Goal: Information Seeking & Learning: Learn about a topic

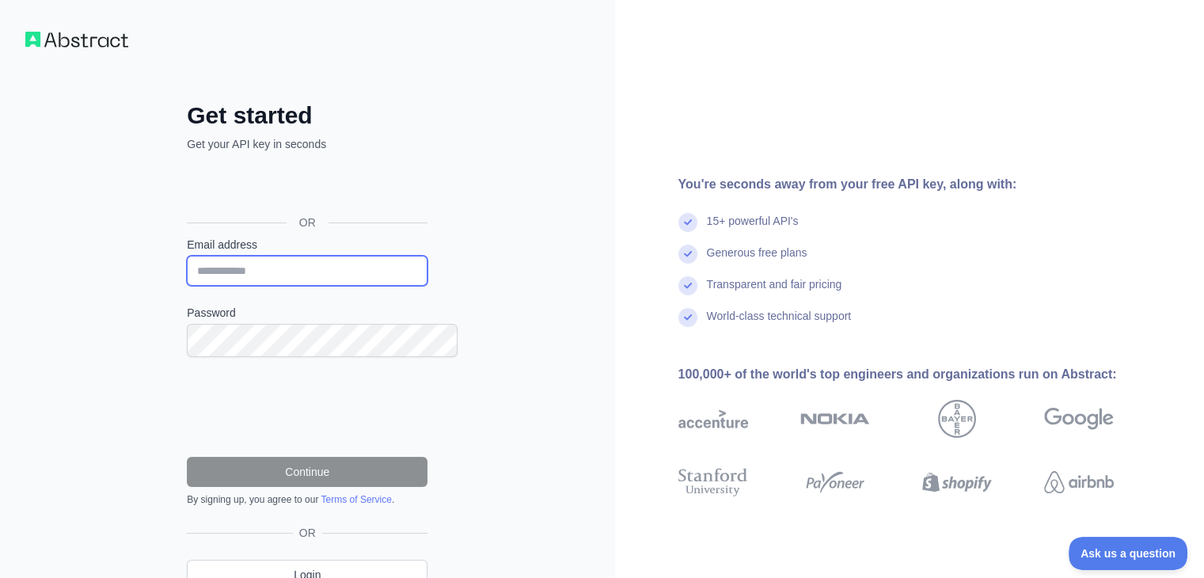
click at [316, 286] on input "Email address" at bounding box center [307, 271] width 241 height 30
type input "**********"
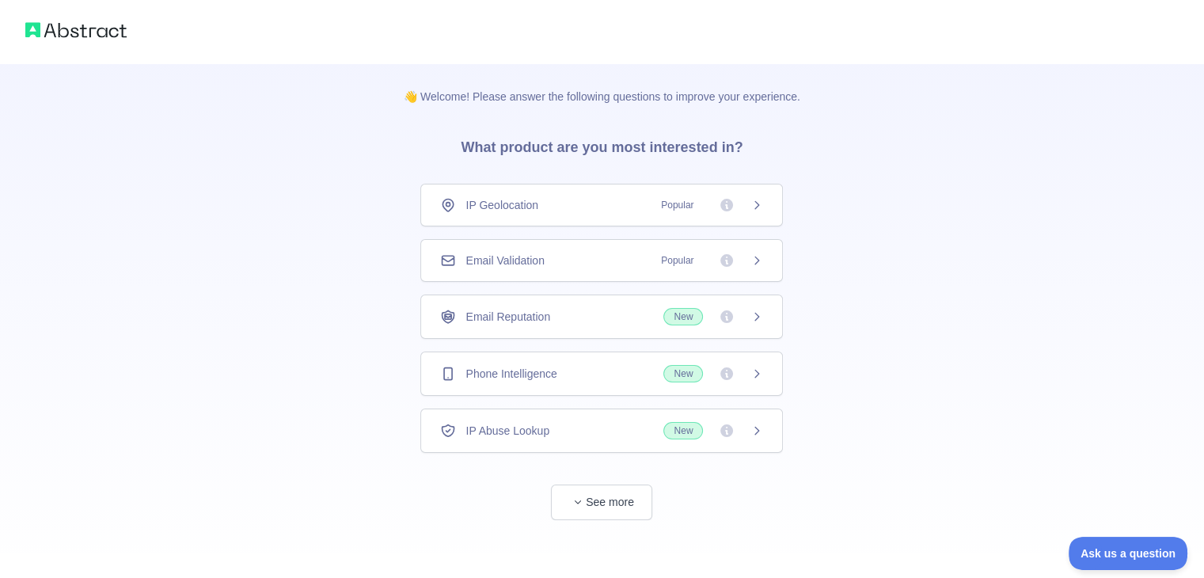
click at [605, 268] on div "Email Validation Popular" at bounding box center [601, 261] width 323 height 16
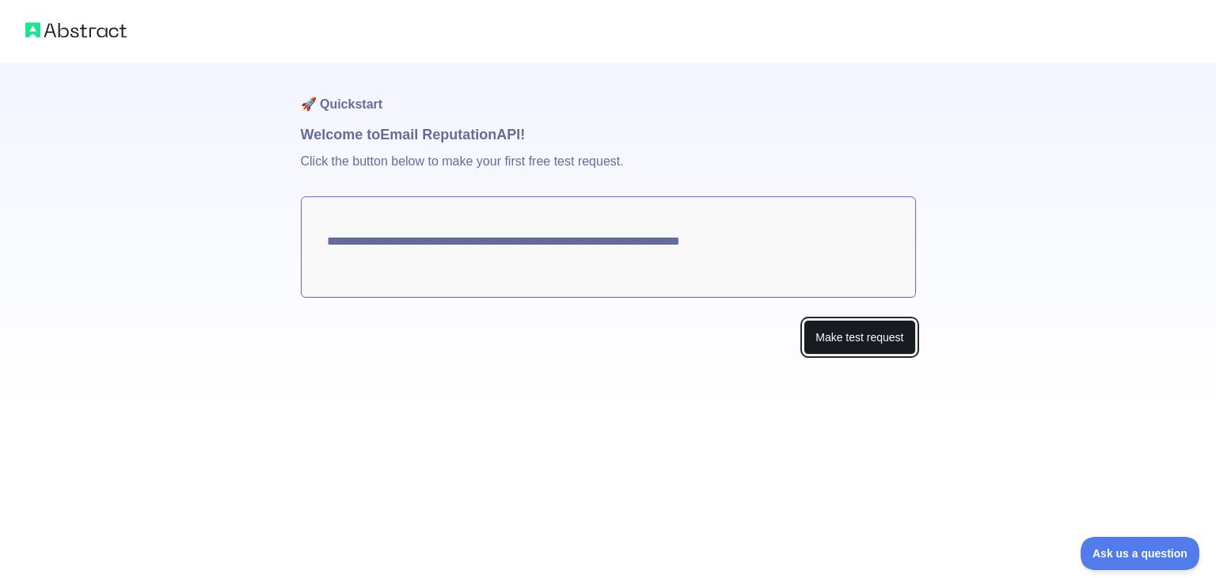
click at [840, 356] on button "Make test request" at bounding box center [860, 338] width 112 height 36
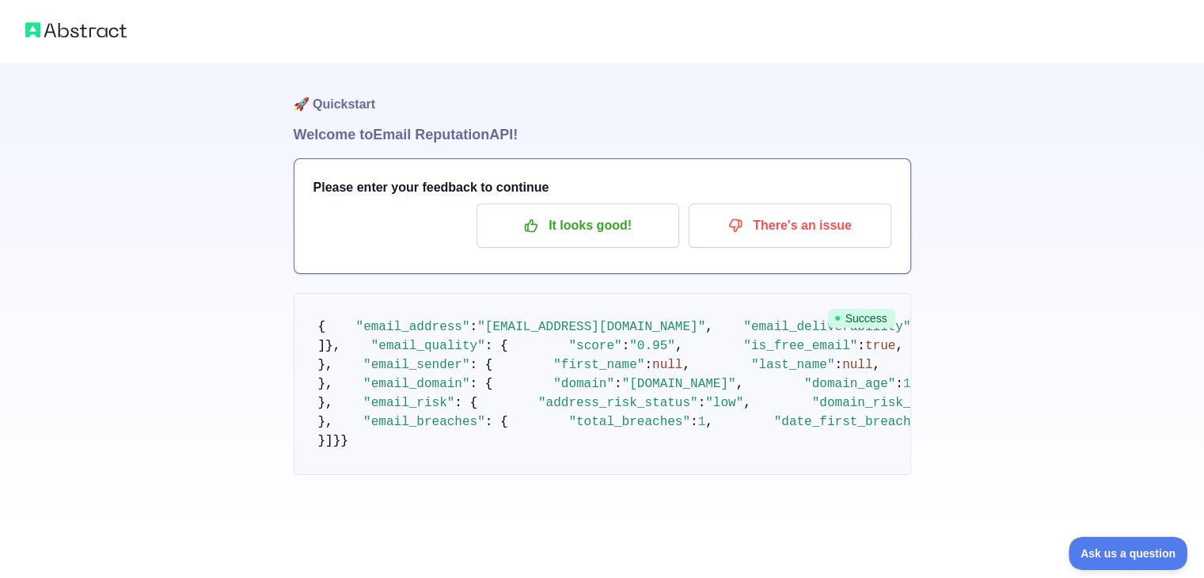
click at [93, 40] on img at bounding box center [75, 30] width 101 height 22
click at [46, 30] on img at bounding box center [75, 30] width 101 height 22
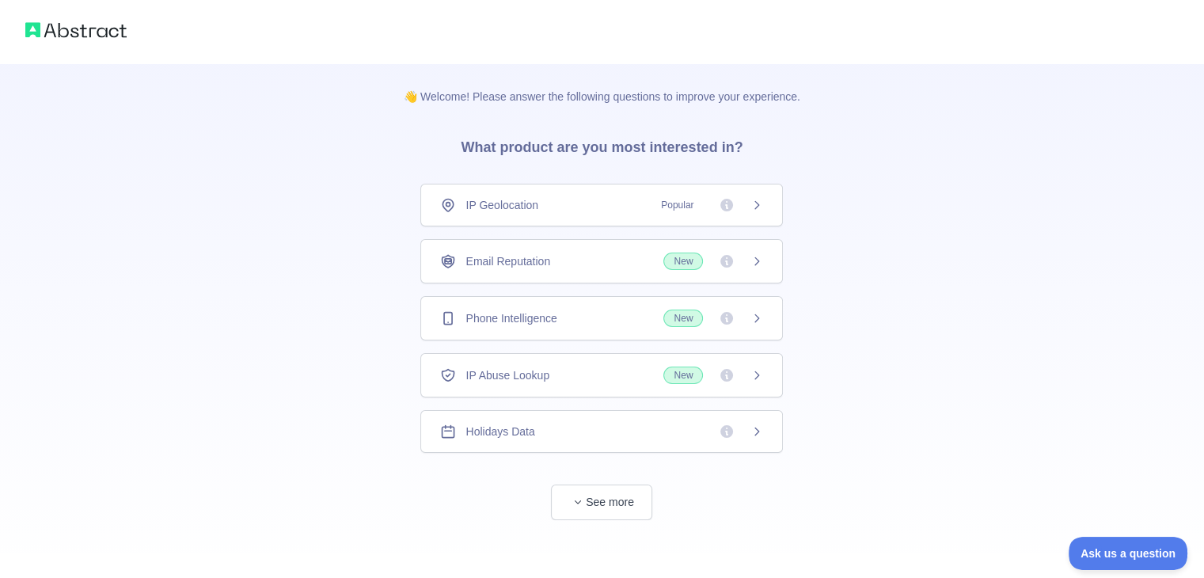
click at [478, 269] on span "Email Reputation" at bounding box center [508, 261] width 85 height 16
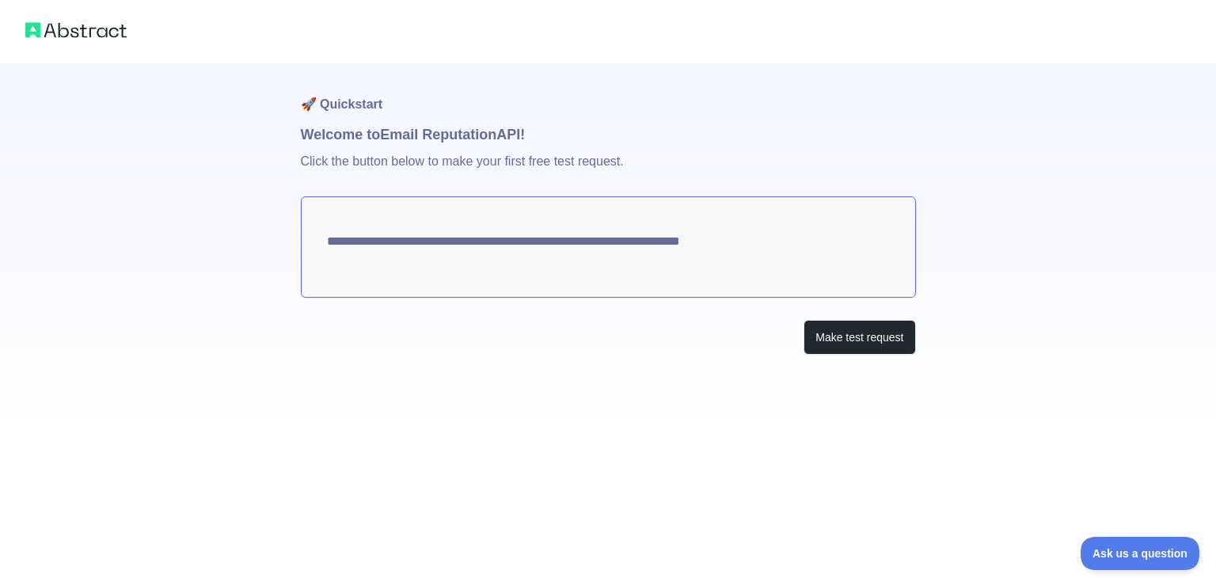
click at [447, 270] on textarea "**********" at bounding box center [608, 246] width 615 height 101
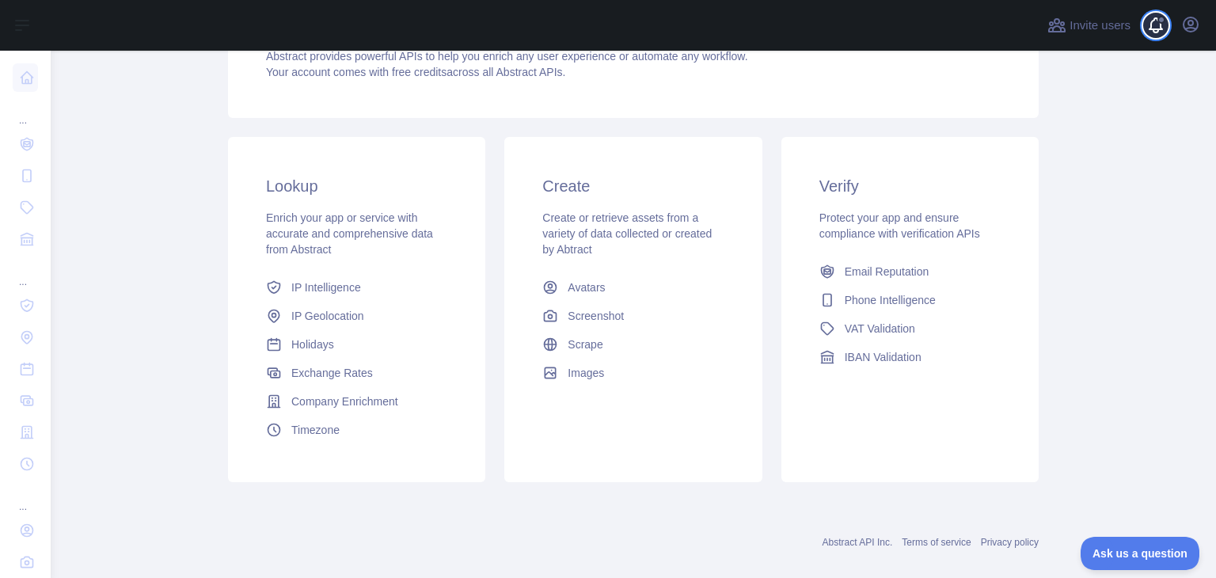
click at [1147, 36] on span at bounding box center [1163, 25] width 32 height 51
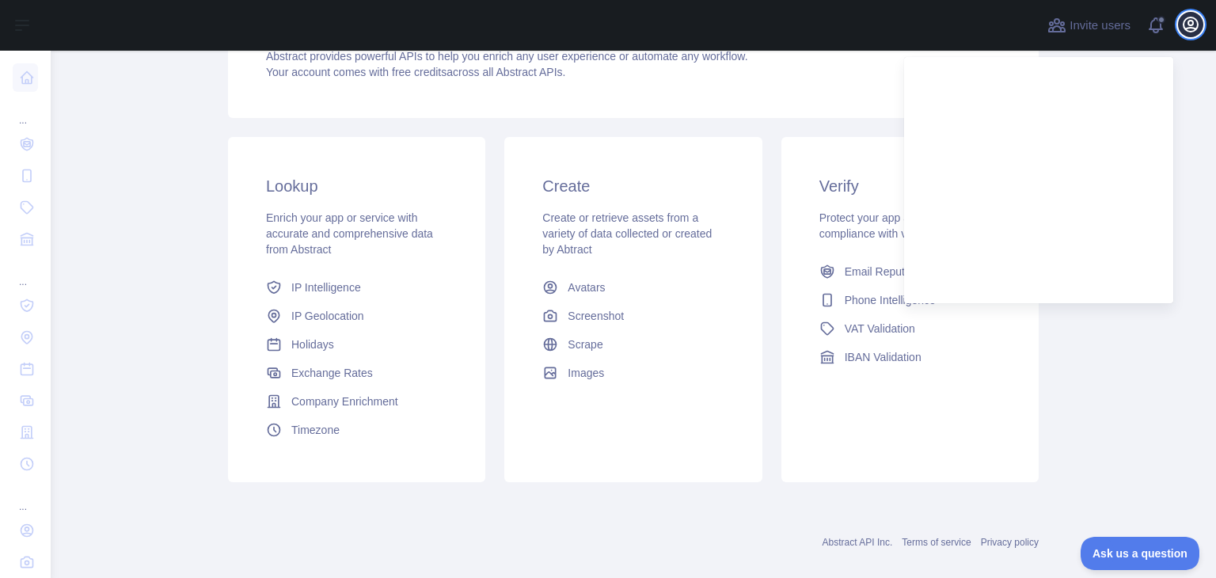
click at [1192, 34] on icon "button" at bounding box center [1190, 24] width 19 height 19
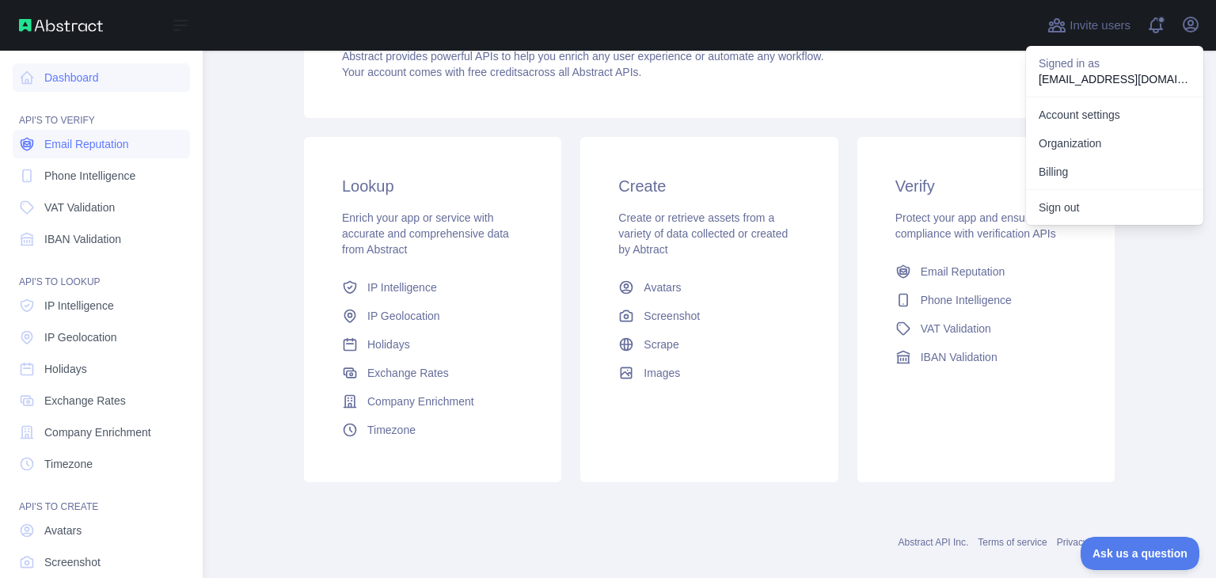
click at [67, 152] on span "Email Reputation" at bounding box center [86, 144] width 85 height 16
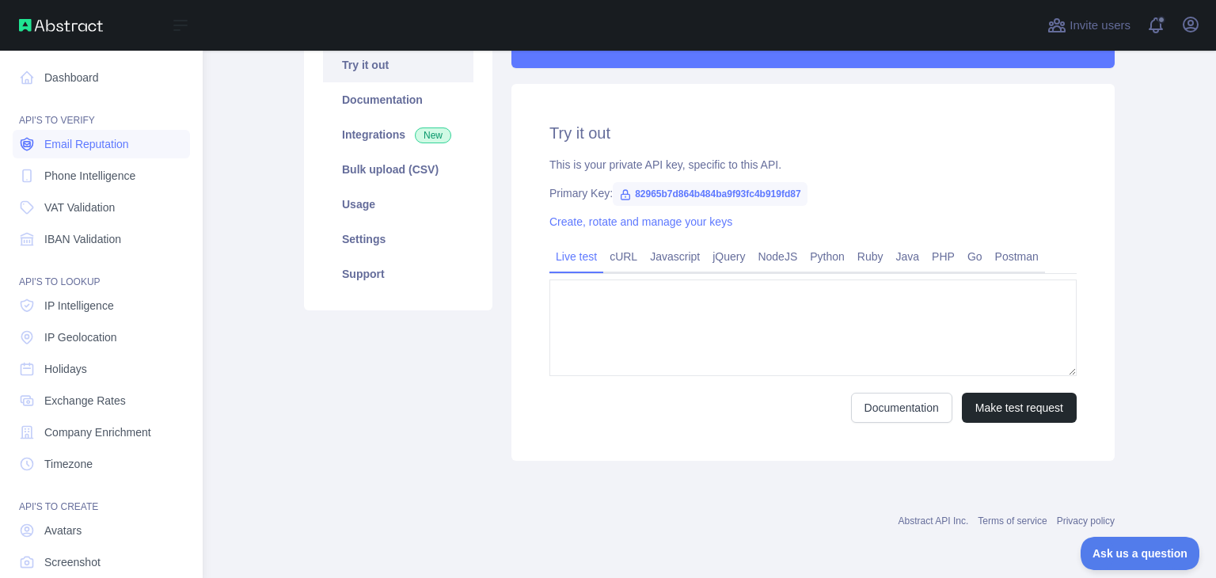
type textarea "**********"
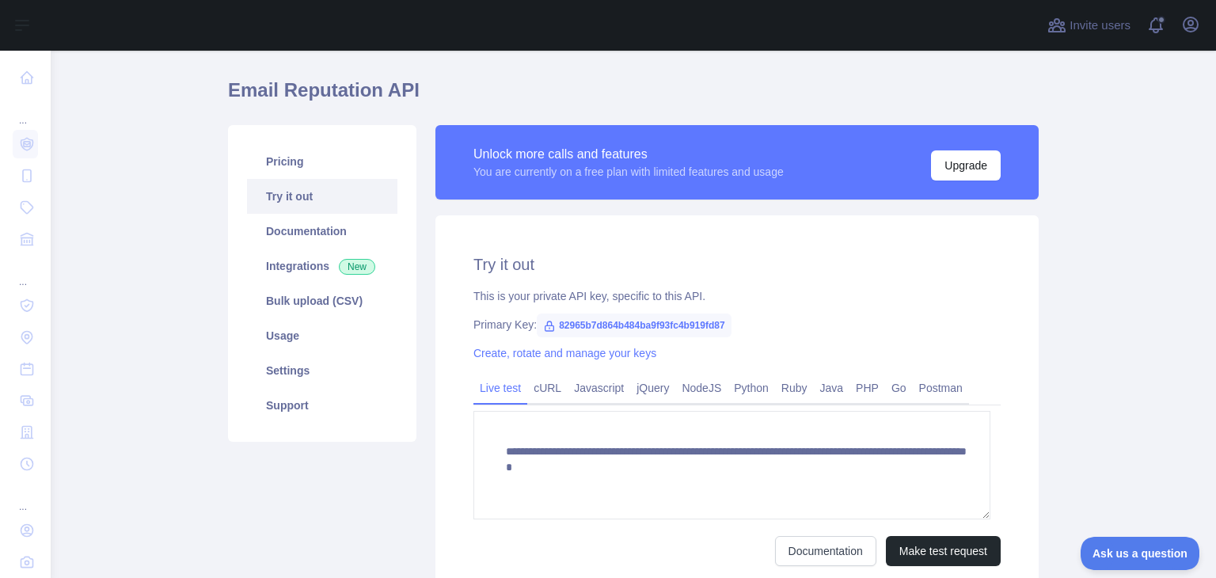
scroll to position [41, 0]
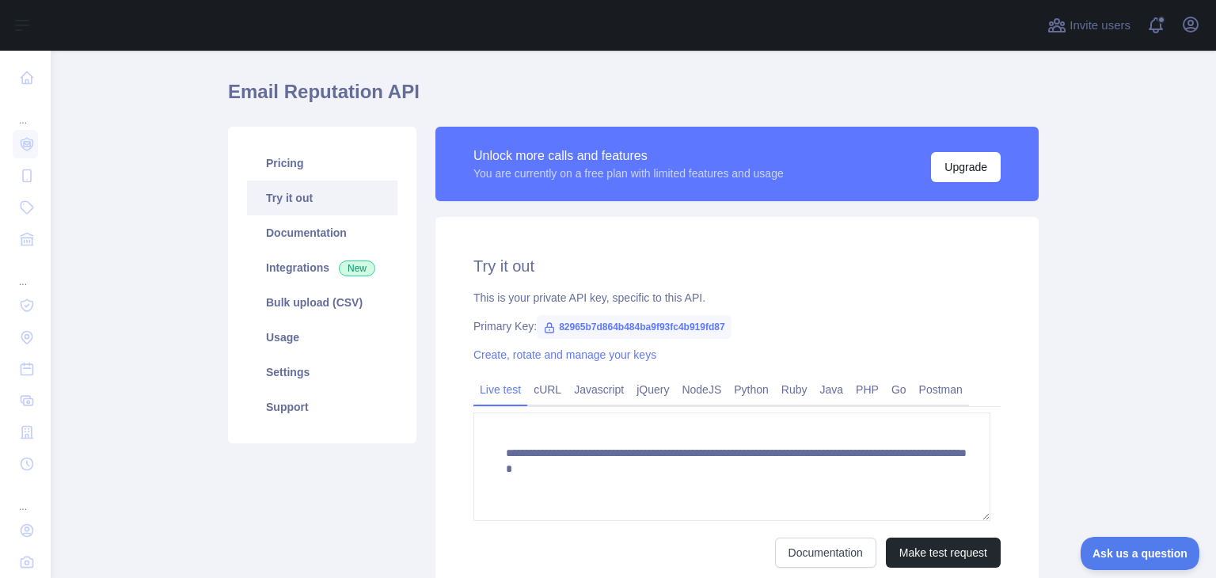
click at [595, 339] on span "82965b7d864b484ba9f93fc4b919fd87" at bounding box center [634, 327] width 194 height 24
drag, startPoint x: 570, startPoint y: 375, endPoint x: 760, endPoint y: 375, distance: 190.0
click at [731, 339] on span "82965b7d864b484ba9f93fc4b919fd87" at bounding box center [634, 327] width 194 height 24
copy span "82965b7d864b484ba9f93fc4b919fd87"
